Goal: Check status

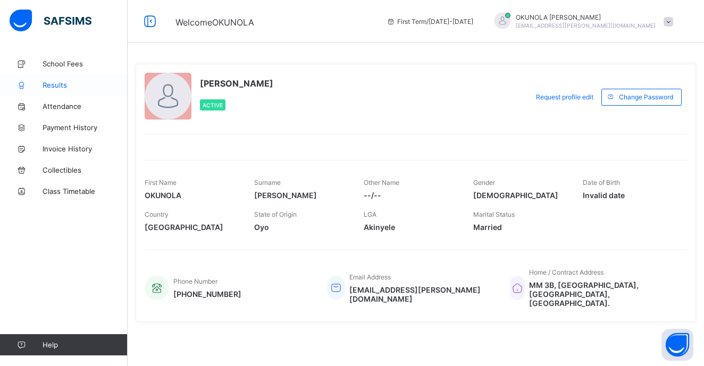
click at [60, 83] on span "Results" at bounding box center [85, 85] width 85 height 9
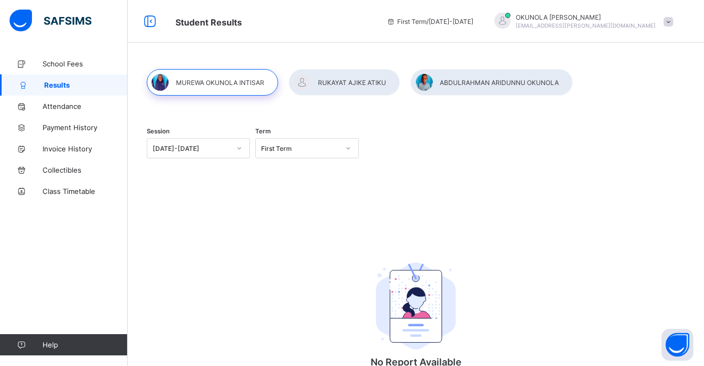
click at [238, 145] on icon at bounding box center [239, 148] width 6 height 11
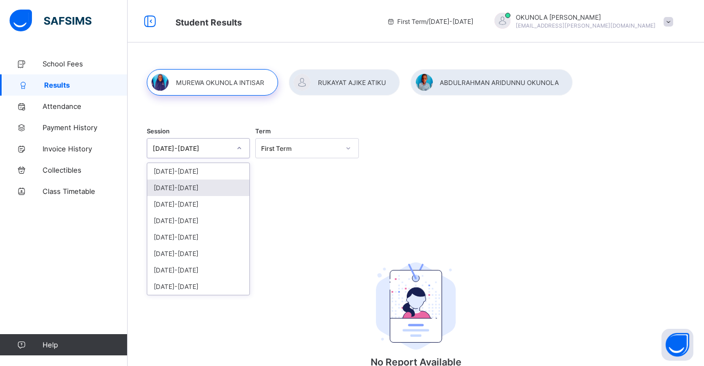
click at [230, 182] on div "[DATE]-[DATE]" at bounding box center [198, 188] width 102 height 16
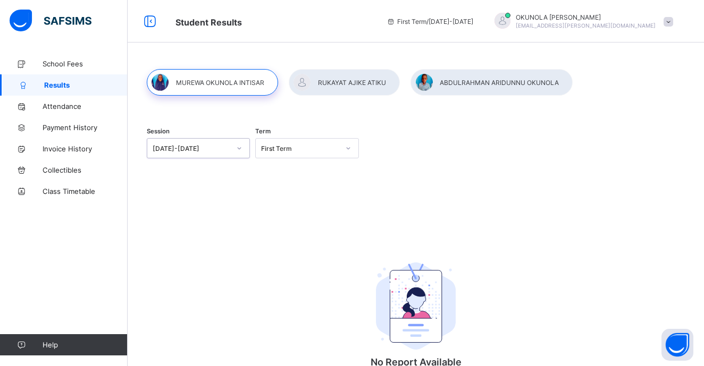
click at [323, 153] on div "First Term" at bounding box center [297, 148] width 82 height 15
click at [314, 201] on div "Third Term" at bounding box center [307, 204] width 102 height 16
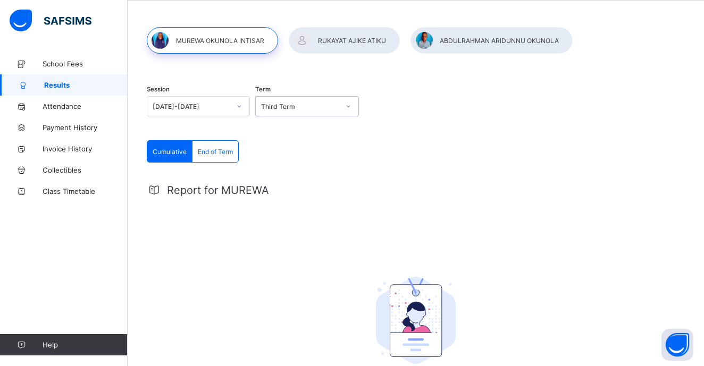
scroll to position [60, 0]
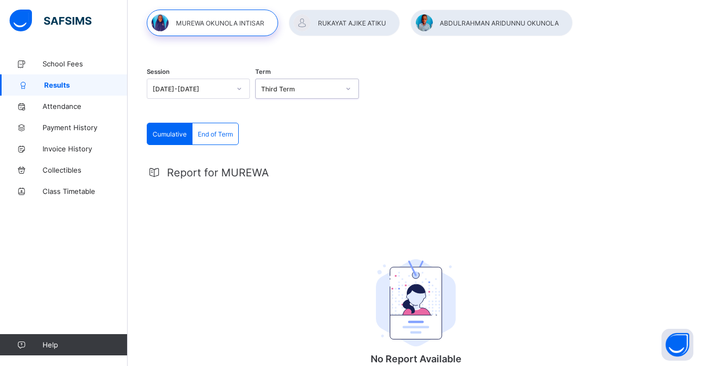
click at [209, 133] on span "End of Term" at bounding box center [215, 134] width 35 height 8
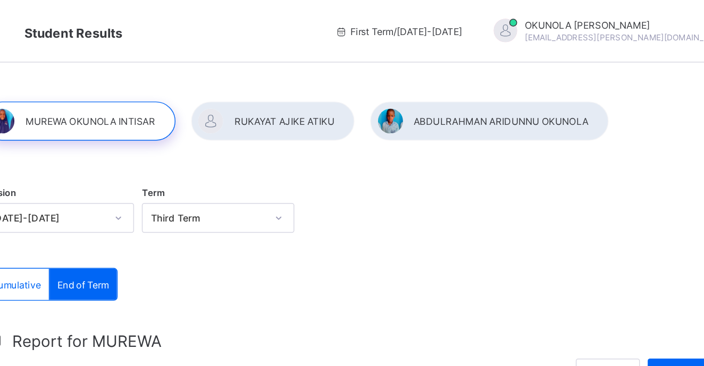
scroll to position [0, 0]
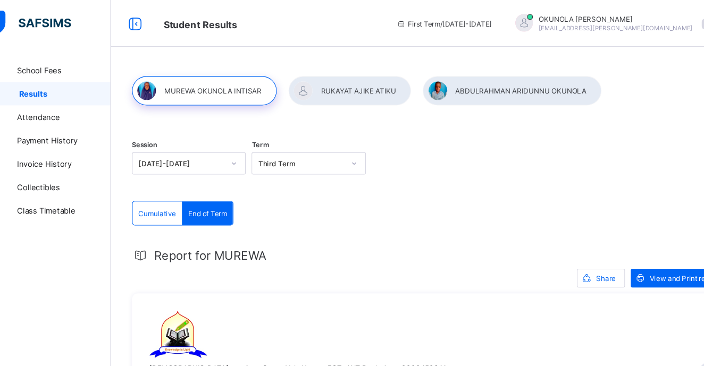
click at [494, 84] on div at bounding box center [491, 82] width 162 height 27
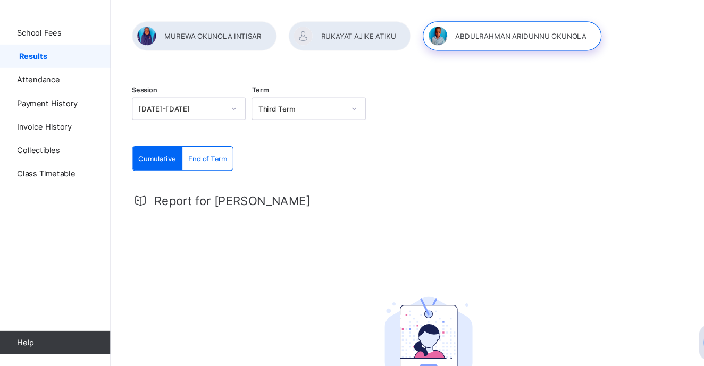
scroll to position [18, 0]
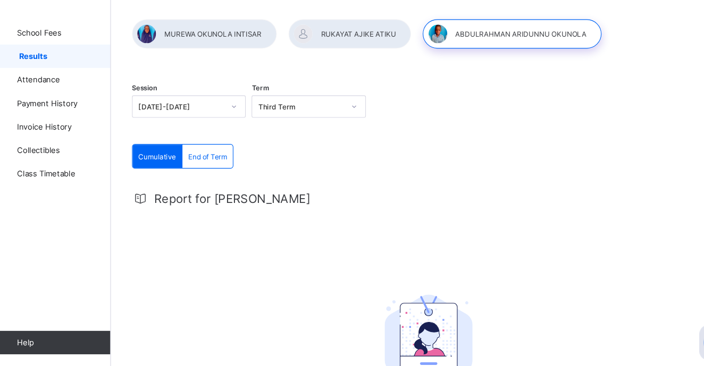
click at [199, 172] on span "End of Term" at bounding box center [215, 176] width 35 height 8
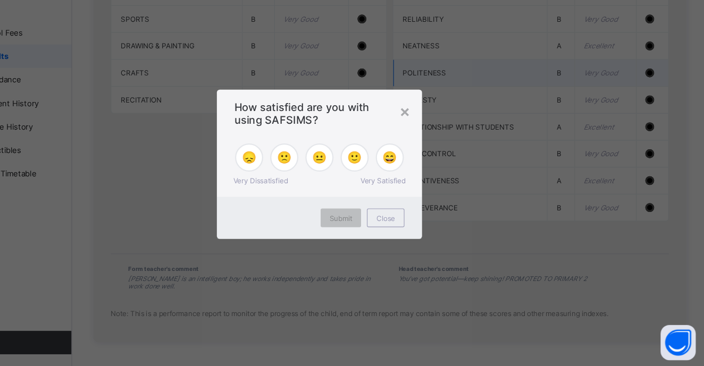
scroll to position [1223, 0]
click at [403, 228] on span "Close" at bounding box center [411, 232] width 17 height 8
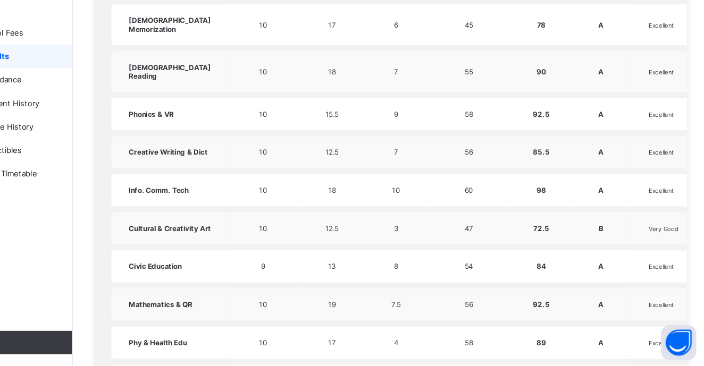
scroll to position [469, 0]
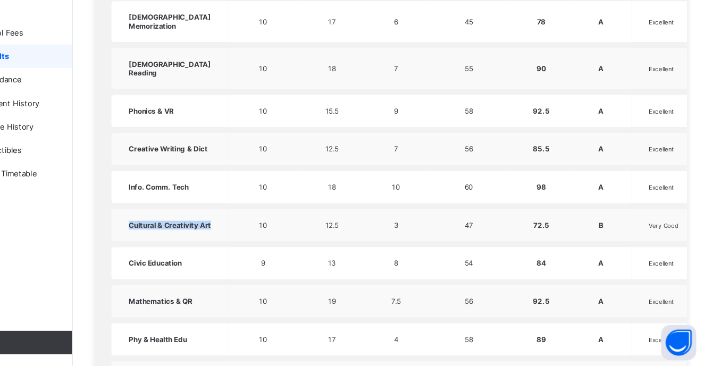
drag, startPoint x: 134, startPoint y: 253, endPoint x: 114, endPoint y: 236, distance: 26.4
click at [163, 236] on td "Cultural & Creativity Art" at bounding box center [216, 238] width 106 height 29
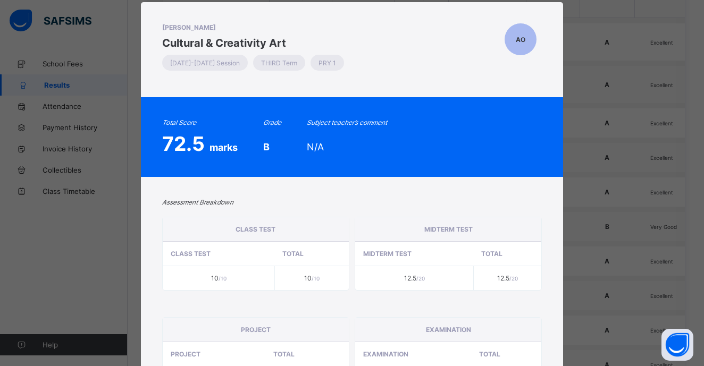
scroll to position [24, 0]
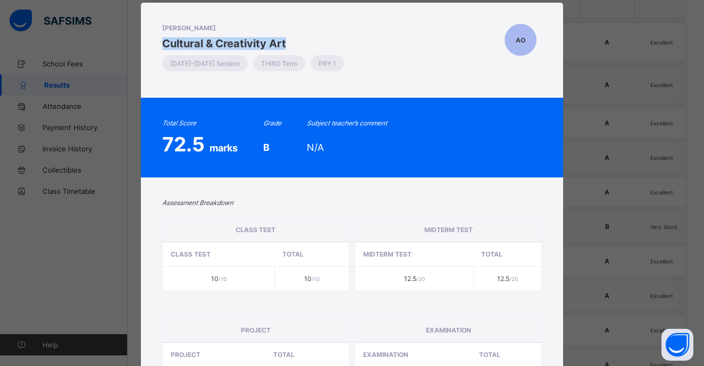
drag, startPoint x: 159, startPoint y: 45, endPoint x: 298, endPoint y: 42, distance: 138.8
click at [298, 42] on span "Cultural & Creativity Art" at bounding box center [255, 43] width 187 height 13
copy span "Cultural & Creativity Art"
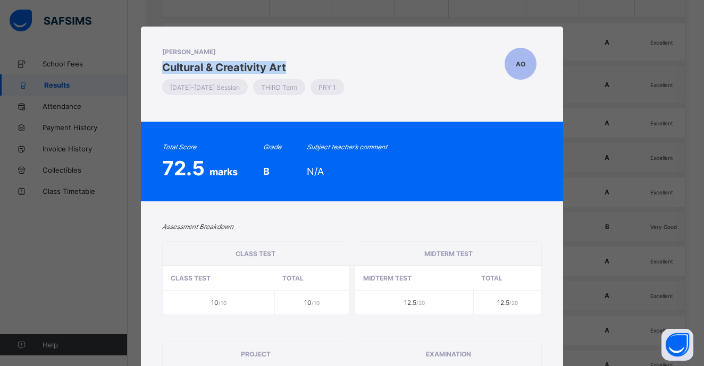
scroll to position [0, 0]
click at [522, 64] on span "AO" at bounding box center [521, 64] width 10 height 8
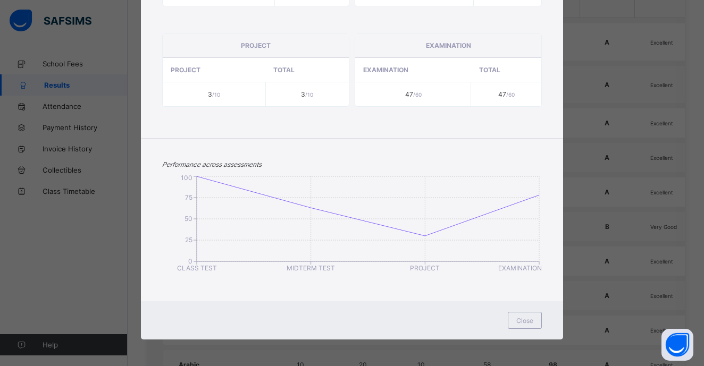
scroll to position [309, 0]
click at [523, 324] on span "Close" at bounding box center [524, 321] width 17 height 8
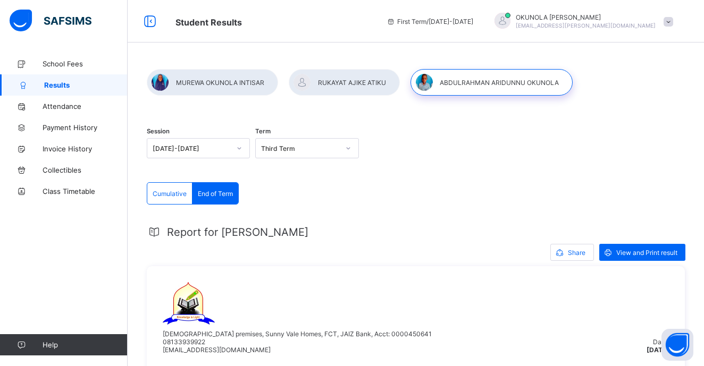
scroll to position [0, 0]
click at [242, 79] on div at bounding box center [212, 82] width 131 height 27
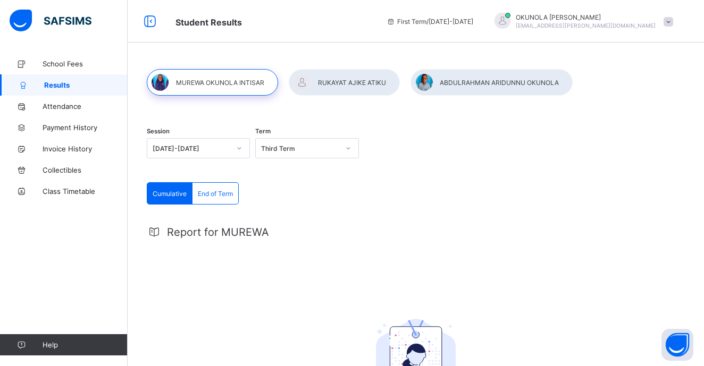
click at [220, 189] on div "End of Term" at bounding box center [215, 193] width 46 height 21
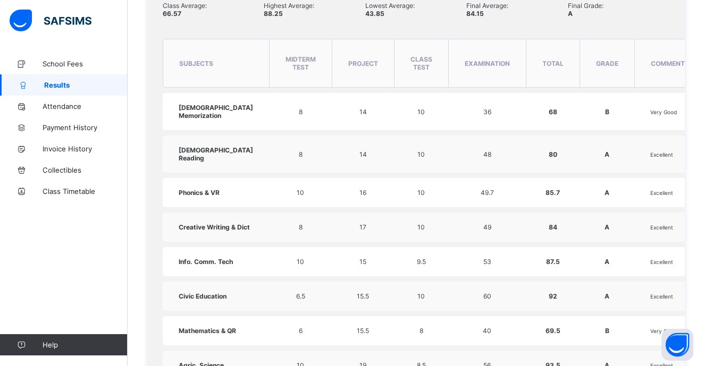
scroll to position [393, 0]
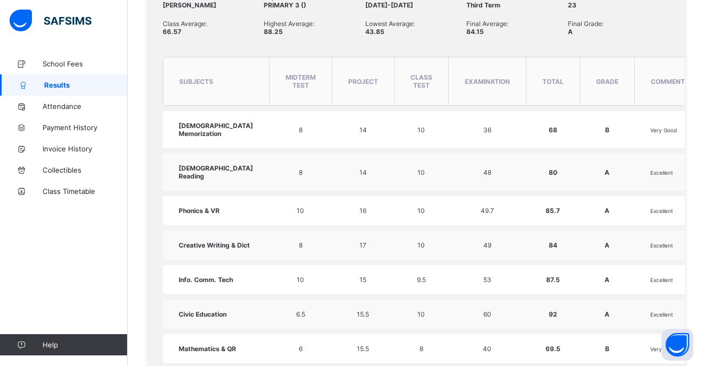
click at [214, 138] on span "[DEMOGRAPHIC_DATA] Memorization" at bounding box center [216, 130] width 74 height 16
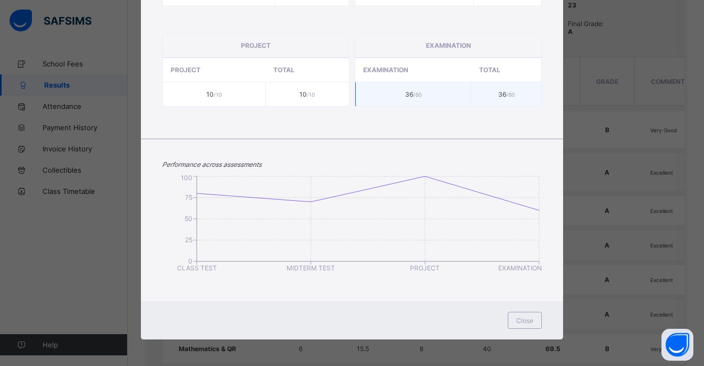
scroll to position [304, 0]
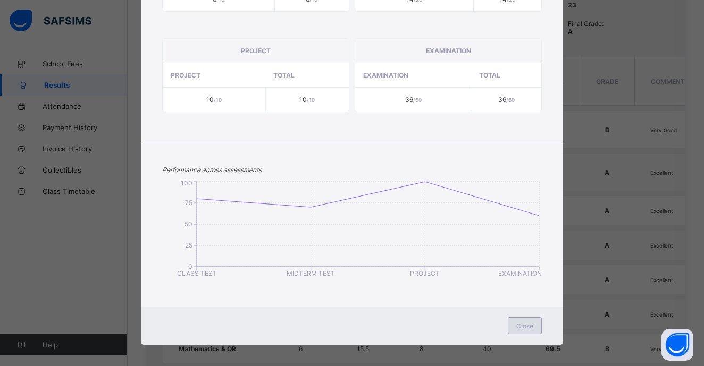
click at [524, 323] on span "Close" at bounding box center [524, 326] width 17 height 8
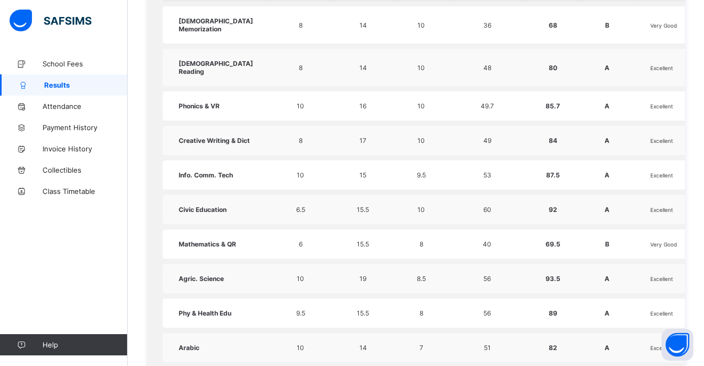
scroll to position [500, 0]
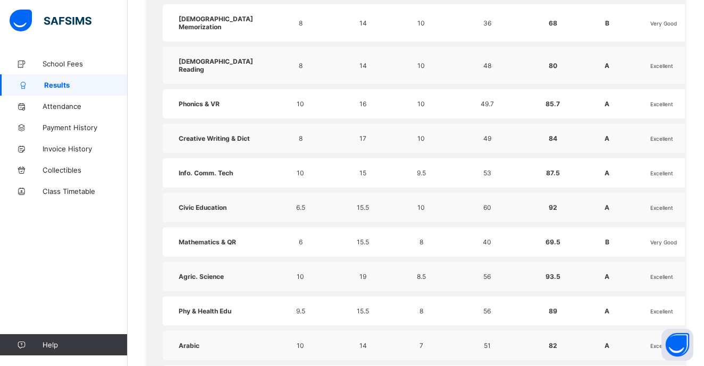
click at [211, 246] on span "Mathematics & QR" at bounding box center [207, 242] width 57 height 8
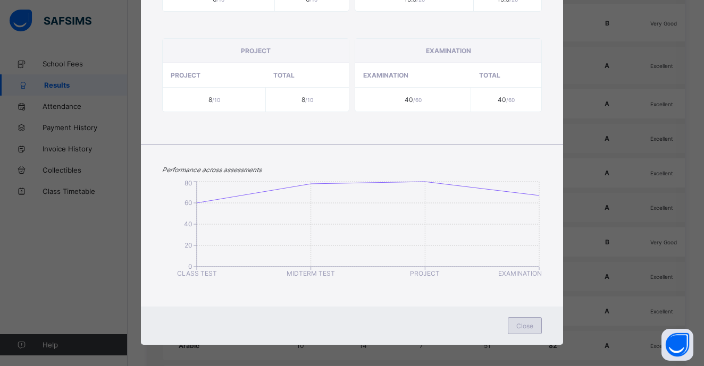
click at [525, 324] on span "Close" at bounding box center [524, 326] width 17 height 8
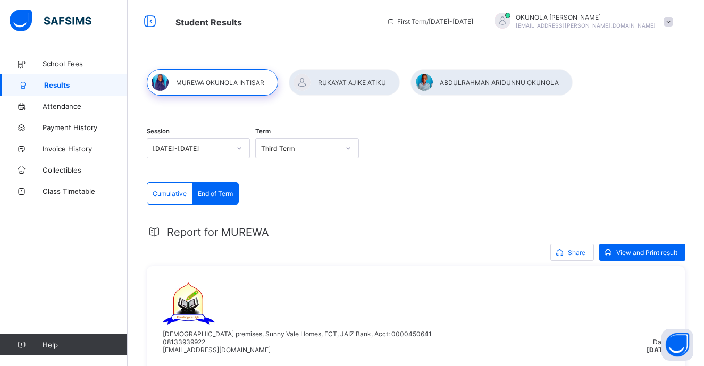
scroll to position [0, 0]
click at [647, 23] on span "[EMAIL_ADDRESS][PERSON_NAME][DOMAIN_NAME]" at bounding box center [586, 25] width 140 height 6
click at [642, 105] on span "Logout" at bounding box center [638, 105] width 70 height 12
